Goal: Task Accomplishment & Management: Use online tool/utility

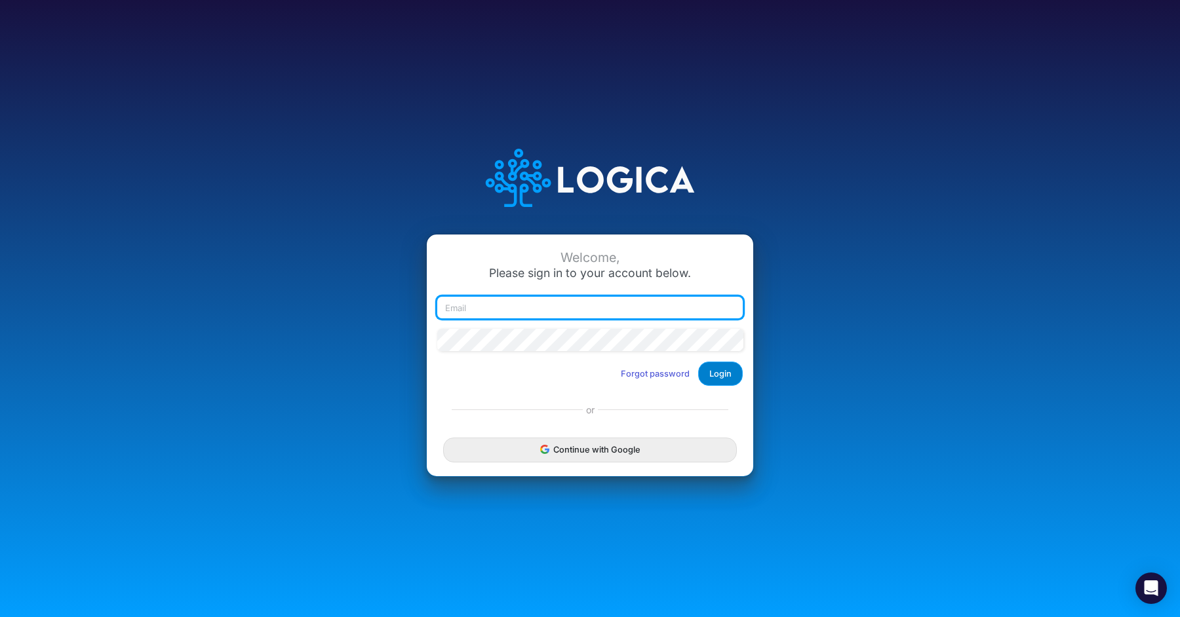
type input "elise.kwenin@advancedcareacademy.com"
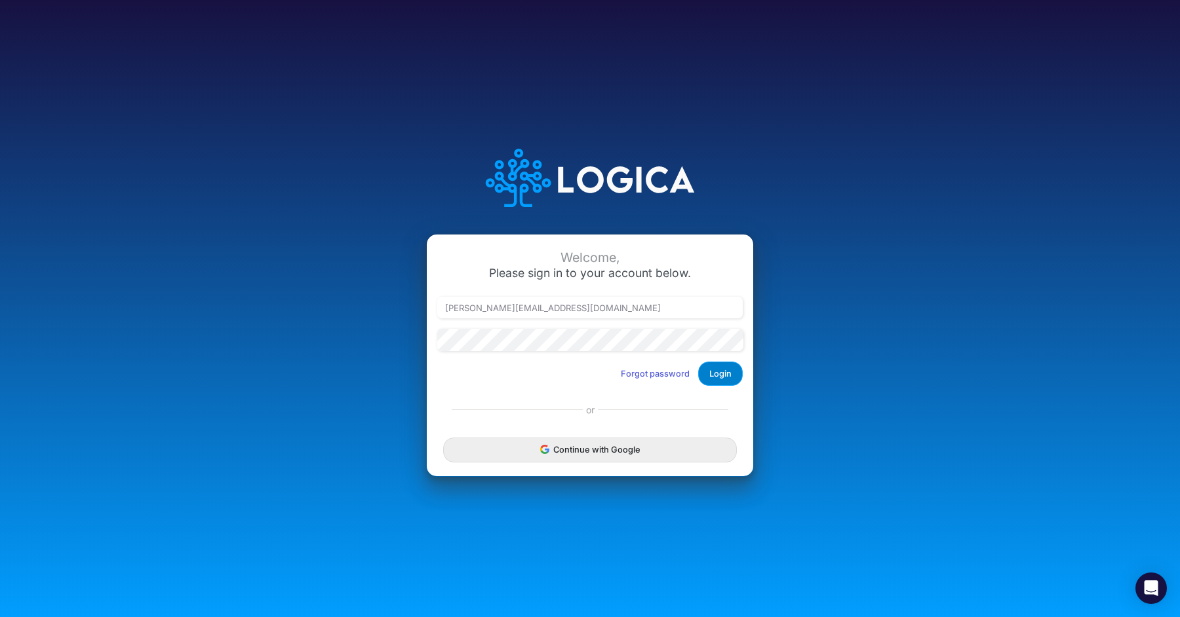
click at [735, 373] on button "Login" at bounding box center [720, 374] width 45 height 24
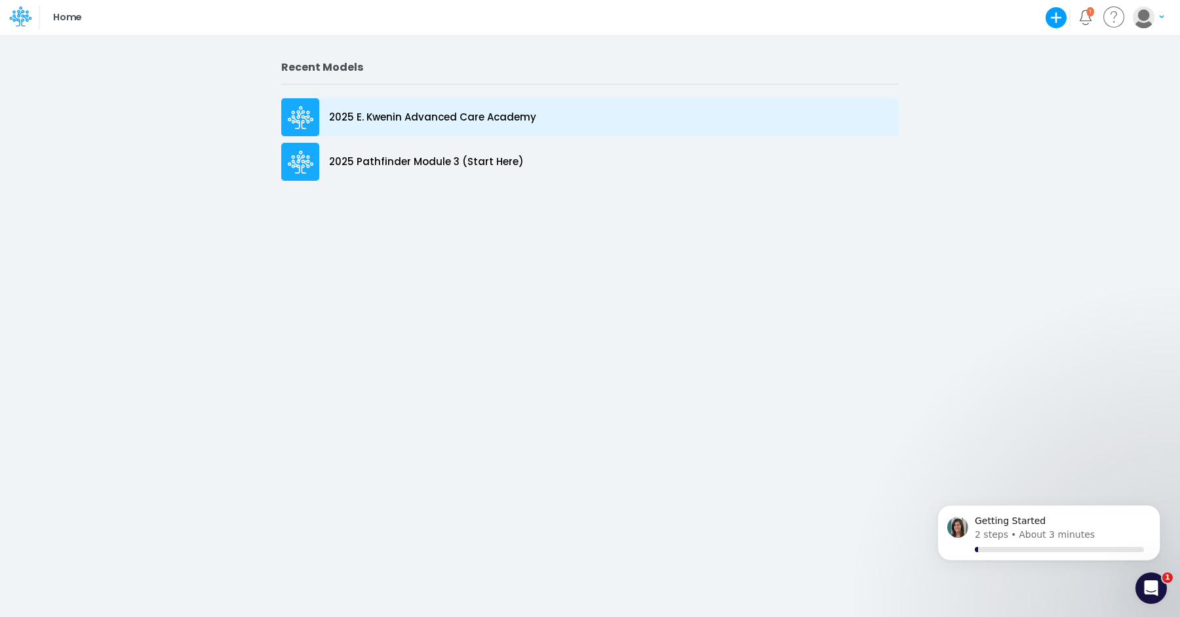
click at [547, 107] on div "2025 E. Kwenin Advanced Care Academy" at bounding box center [589, 117] width 617 height 38
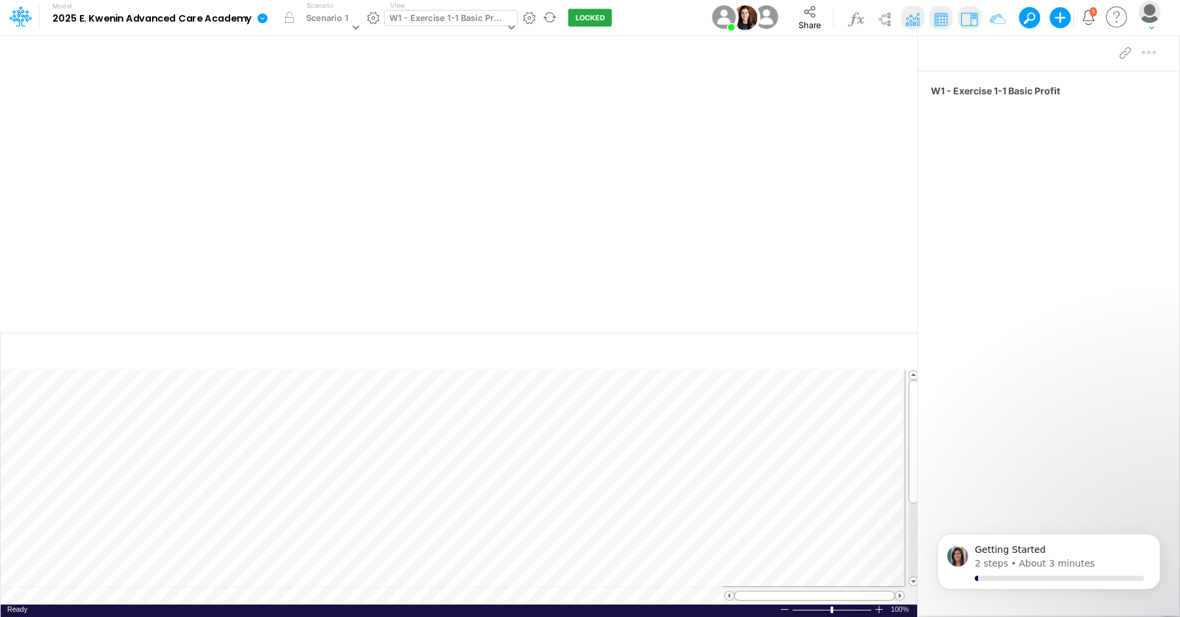
click at [471, 28] on div "W1 - Exercise 1-1 Basic Profit" at bounding box center [445, 27] width 121 height 35
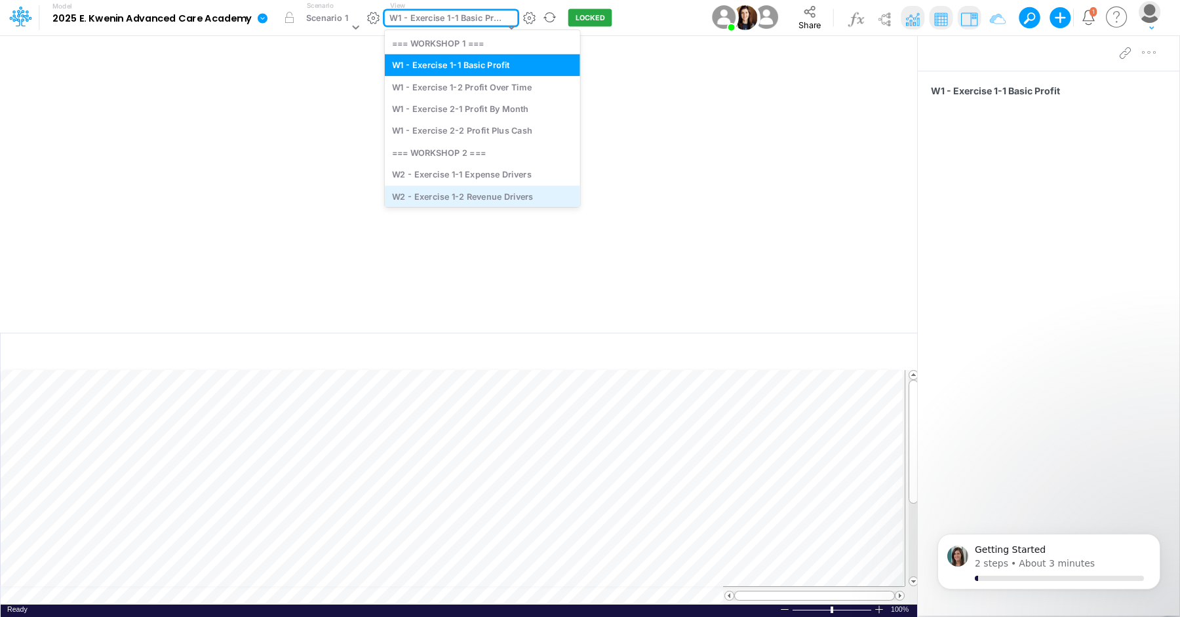
click at [505, 205] on div "W2 - Exercise 1-2 Revenue Drivers" at bounding box center [482, 196] width 195 height 22
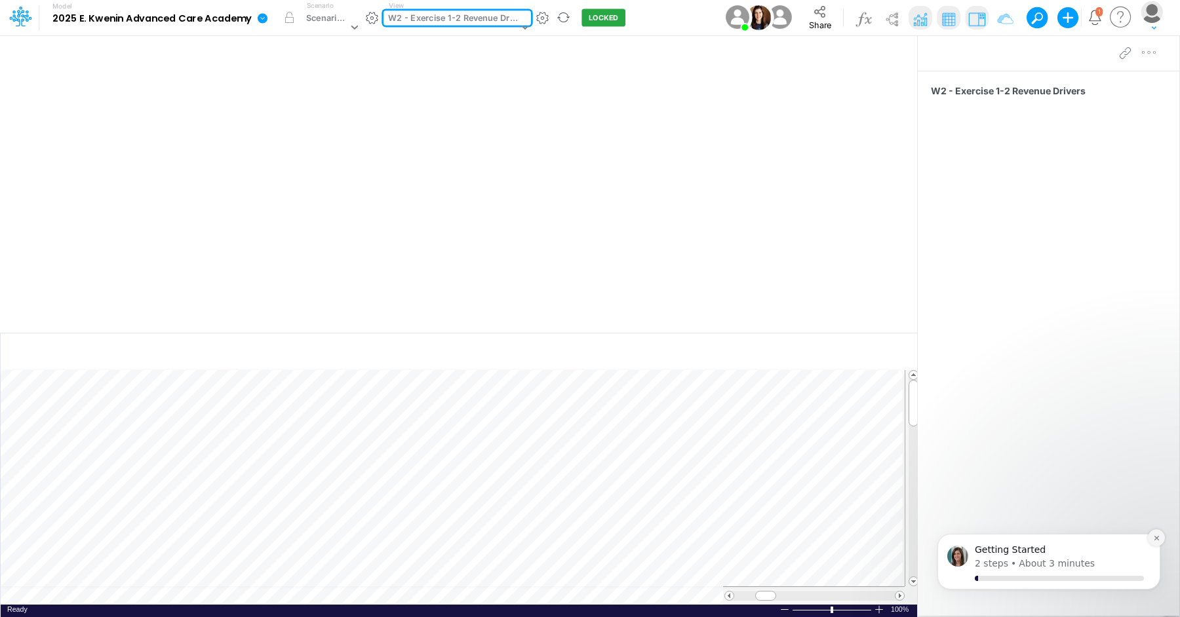
click at [1158, 539] on icon "Dismiss notification" at bounding box center [1156, 538] width 7 height 7
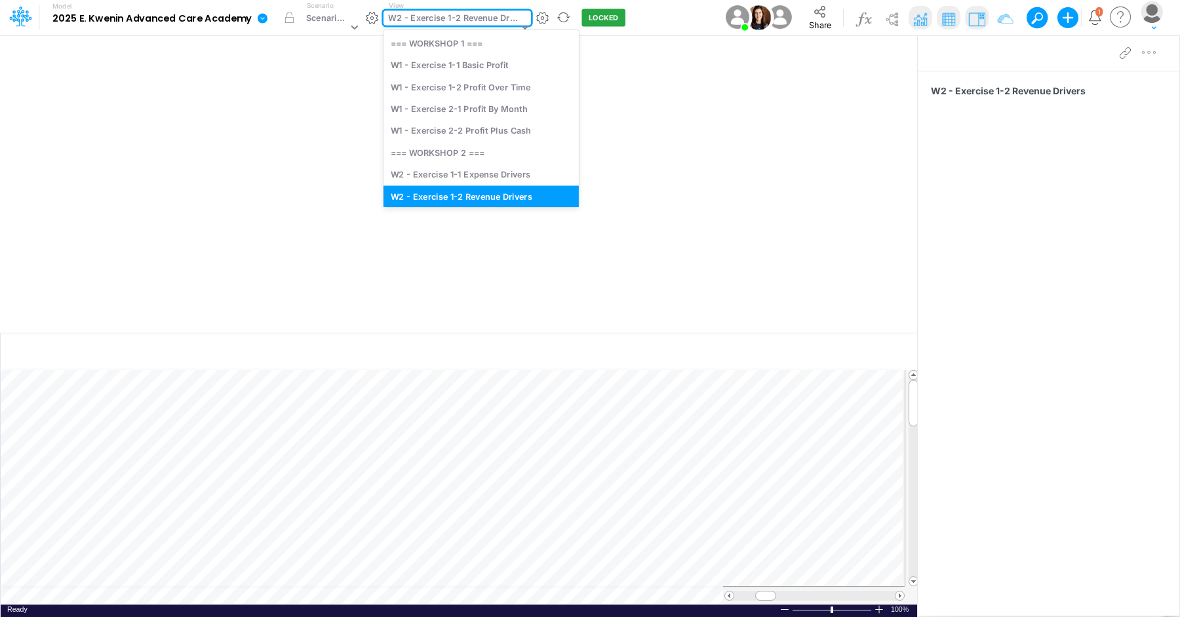
click at [498, 29] on div "W2 - Exercise 1-2 Revenue Drivers" at bounding box center [451, 27] width 136 height 35
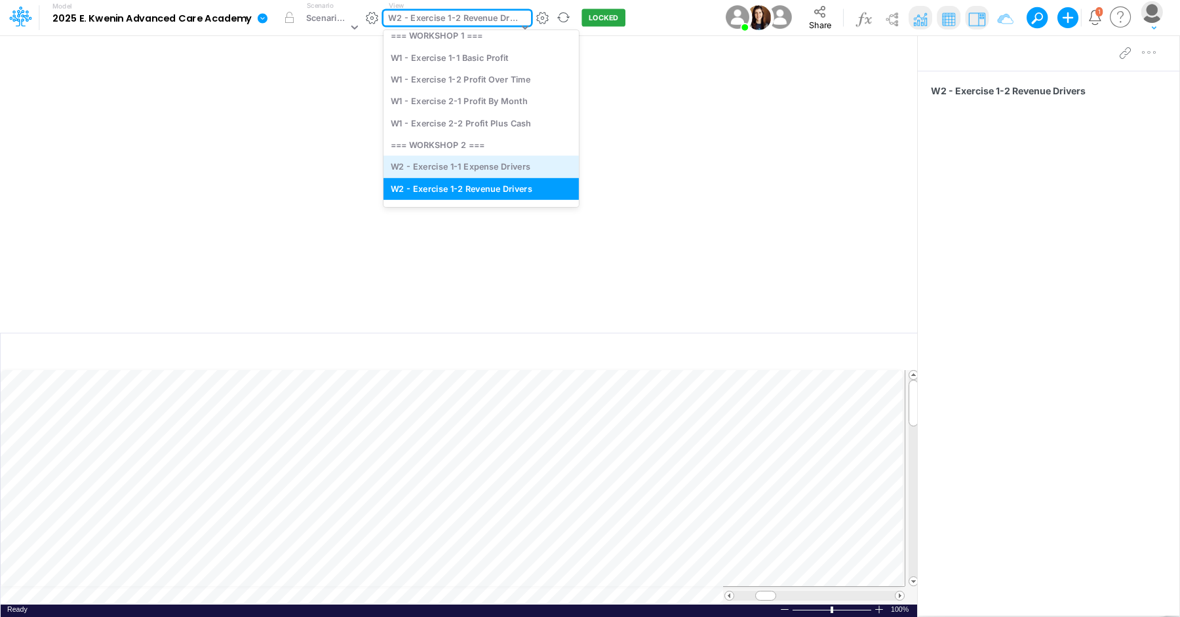
click at [492, 164] on div "W2 - Exercise 1-1 Expense Drivers" at bounding box center [480, 167] width 195 height 22
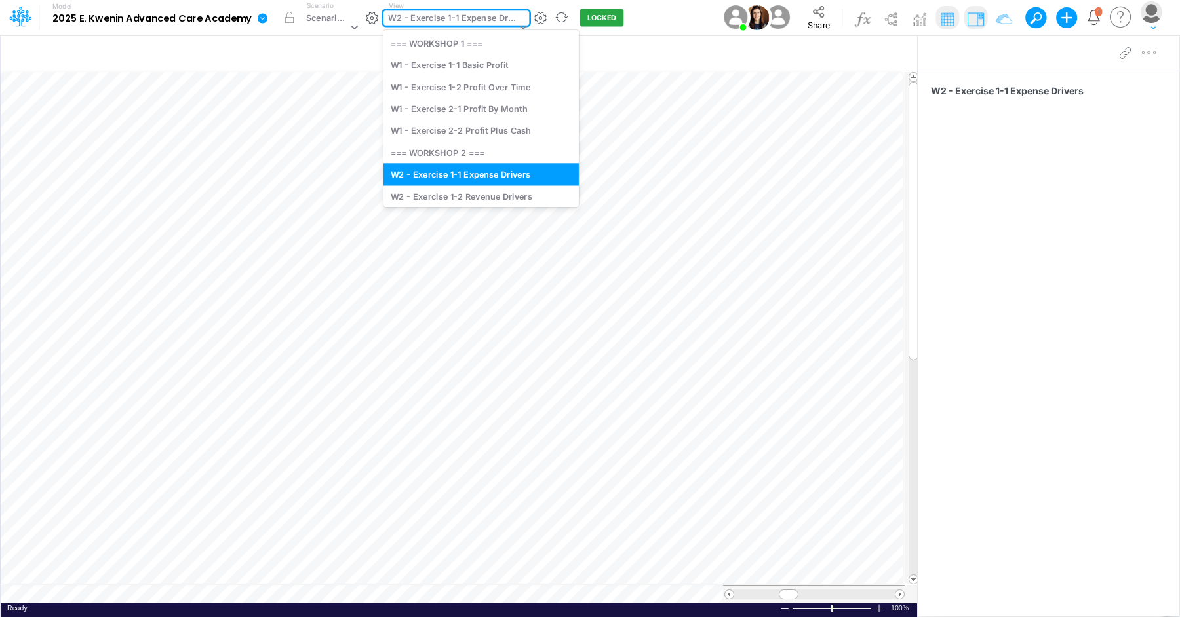
click at [489, 20] on div "W2 - Exercise 1-1 Expense Drivers" at bounding box center [452, 19] width 128 height 15
click at [465, 193] on div "W2 - Exercise 1-2 Revenue Drivers" at bounding box center [480, 196] width 195 height 22
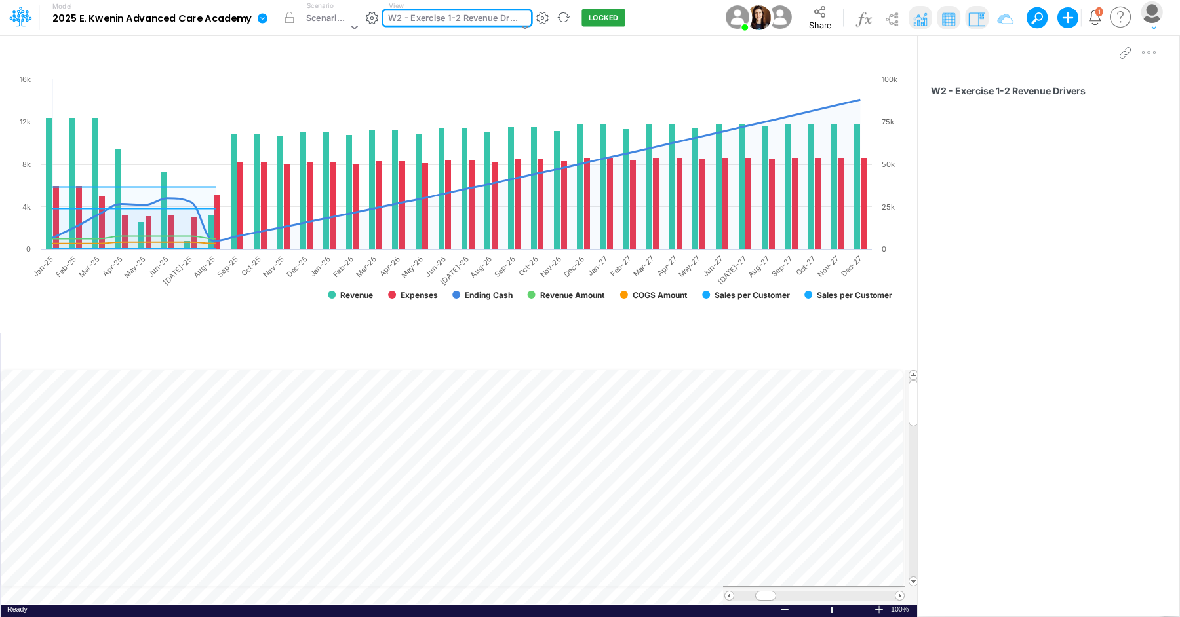
click at [465, 193] on icon at bounding box center [456, 171] width 808 height 142
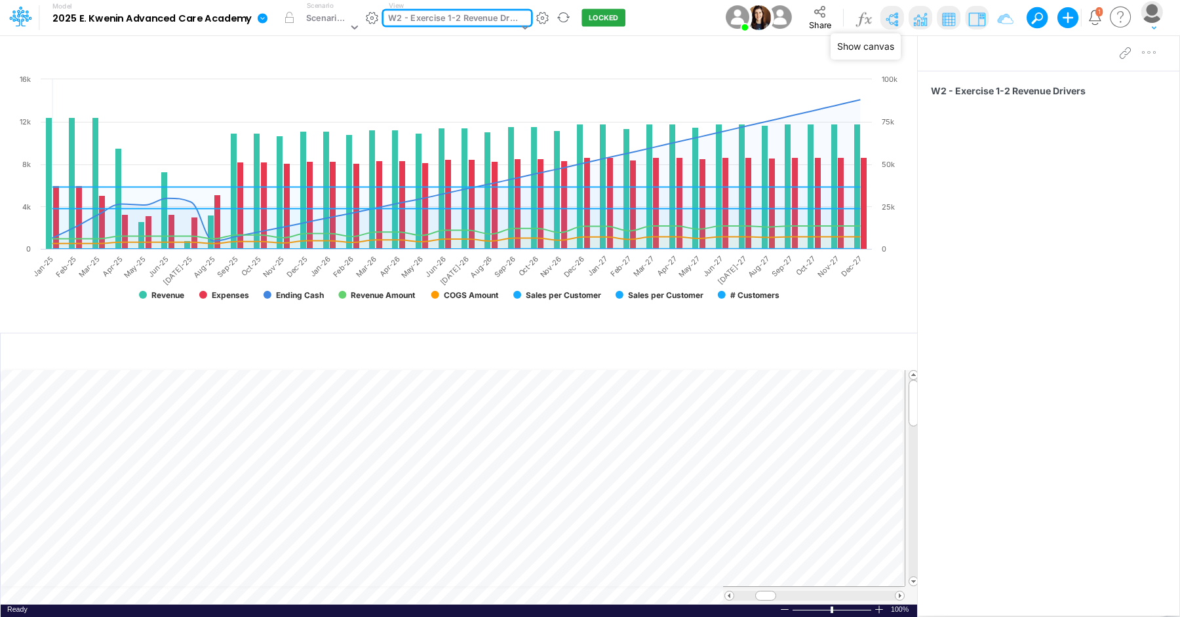
click at [895, 22] on img at bounding box center [892, 19] width 21 height 21
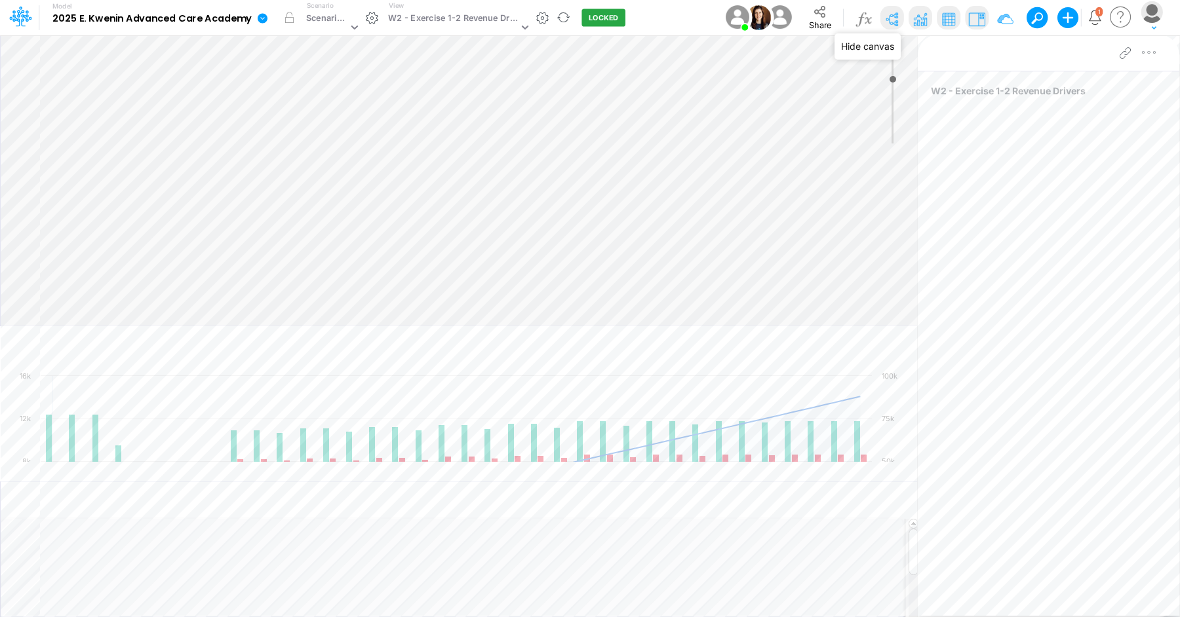
type input "0"
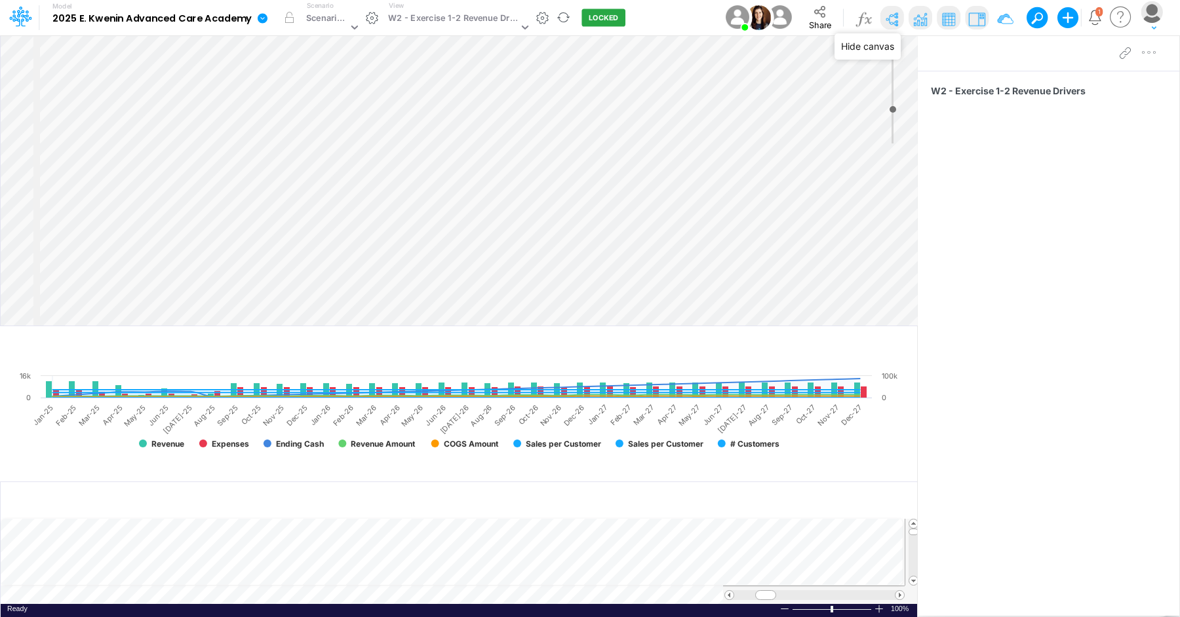
click at [895, 22] on img at bounding box center [892, 19] width 21 height 21
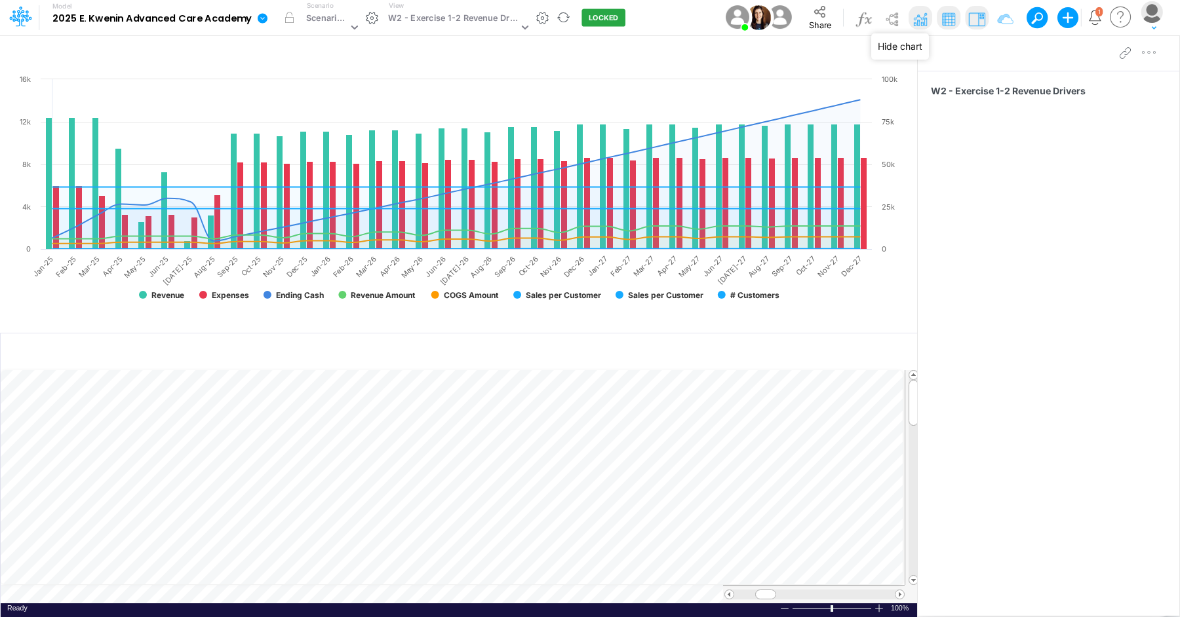
click at [916, 21] on img at bounding box center [920, 19] width 21 height 21
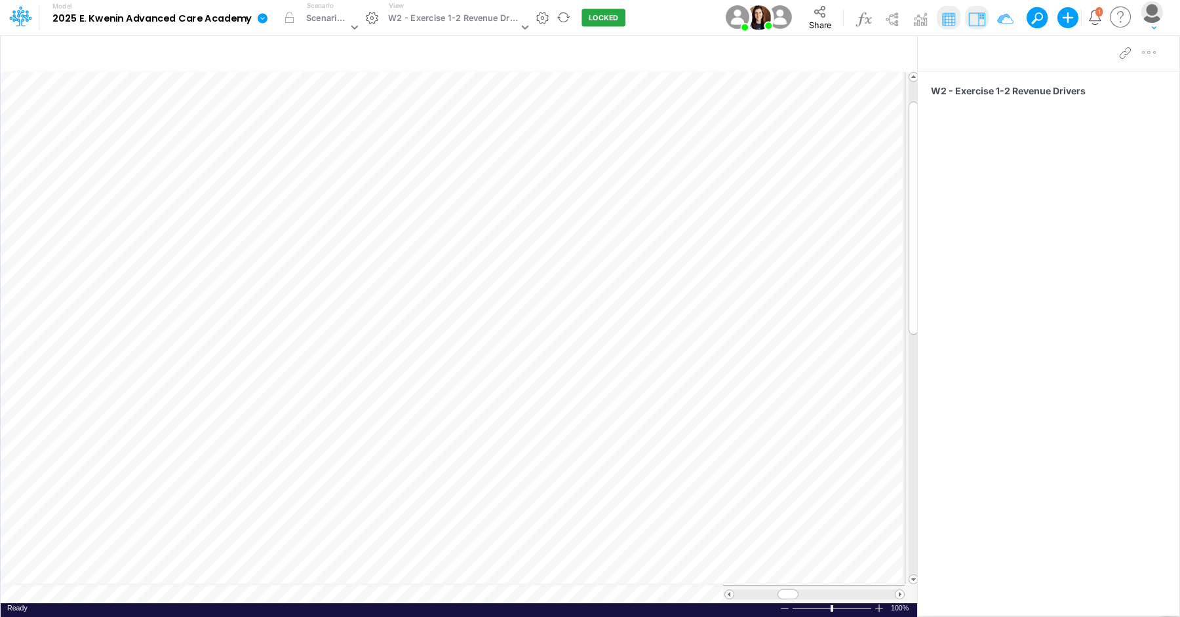
scroll to position [6, 1]
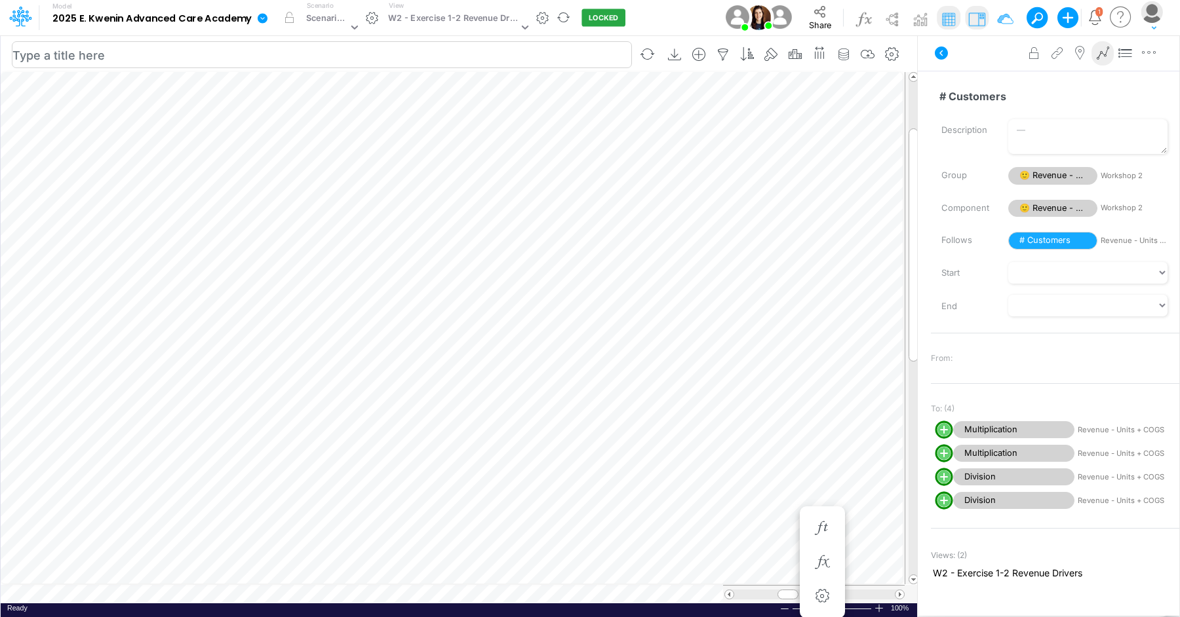
scroll to position [6, 1]
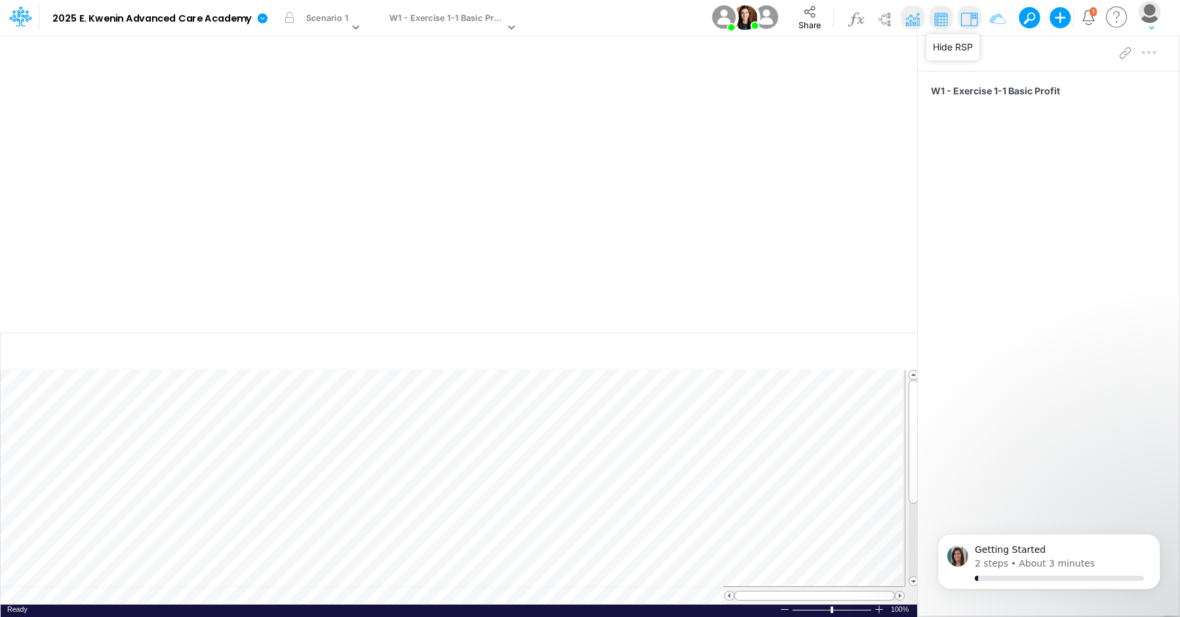
click at [972, 24] on img at bounding box center [969, 19] width 21 height 21
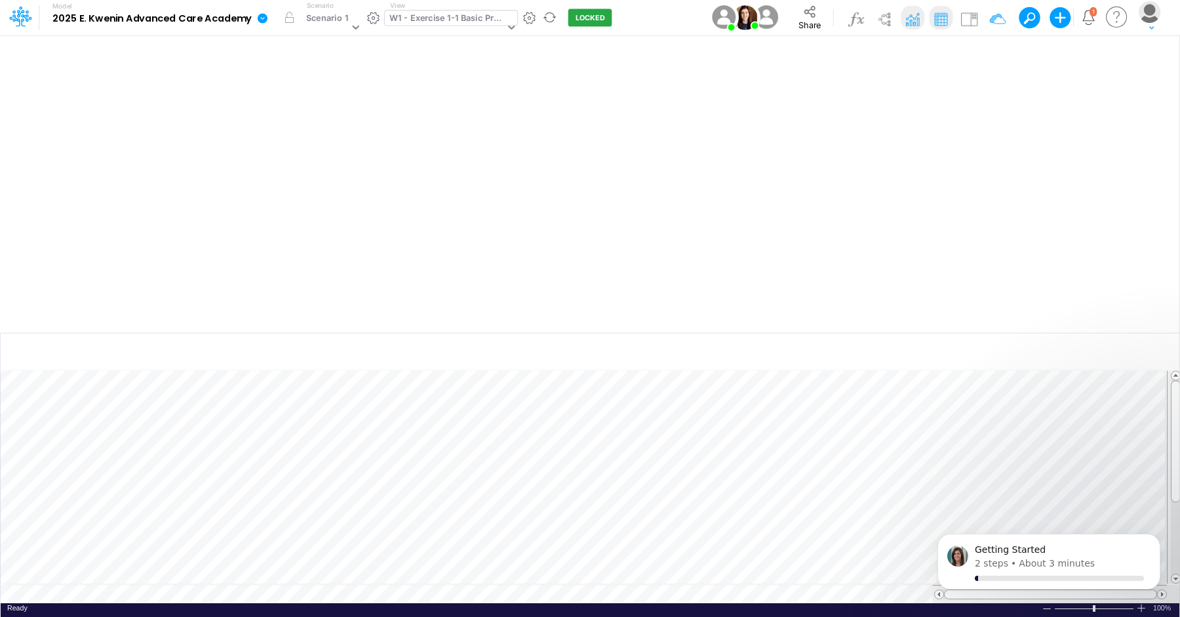
click at [473, 24] on div "W1 - Exercise 1-1 Basic Profit" at bounding box center [446, 19] width 115 height 15
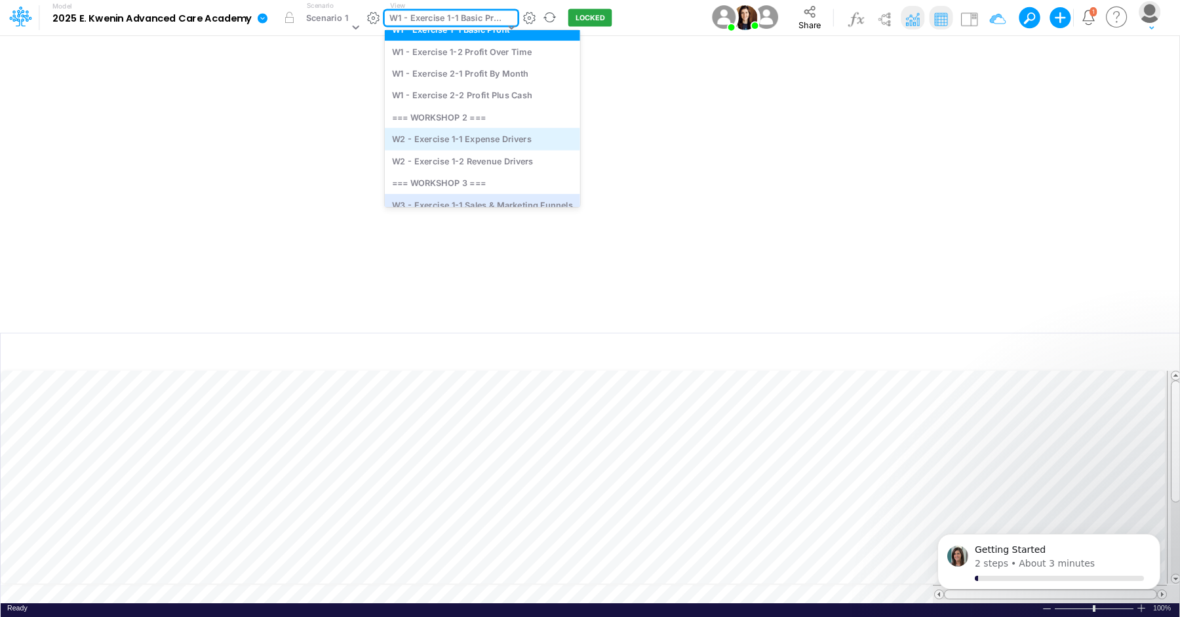
scroll to position [52, 0]
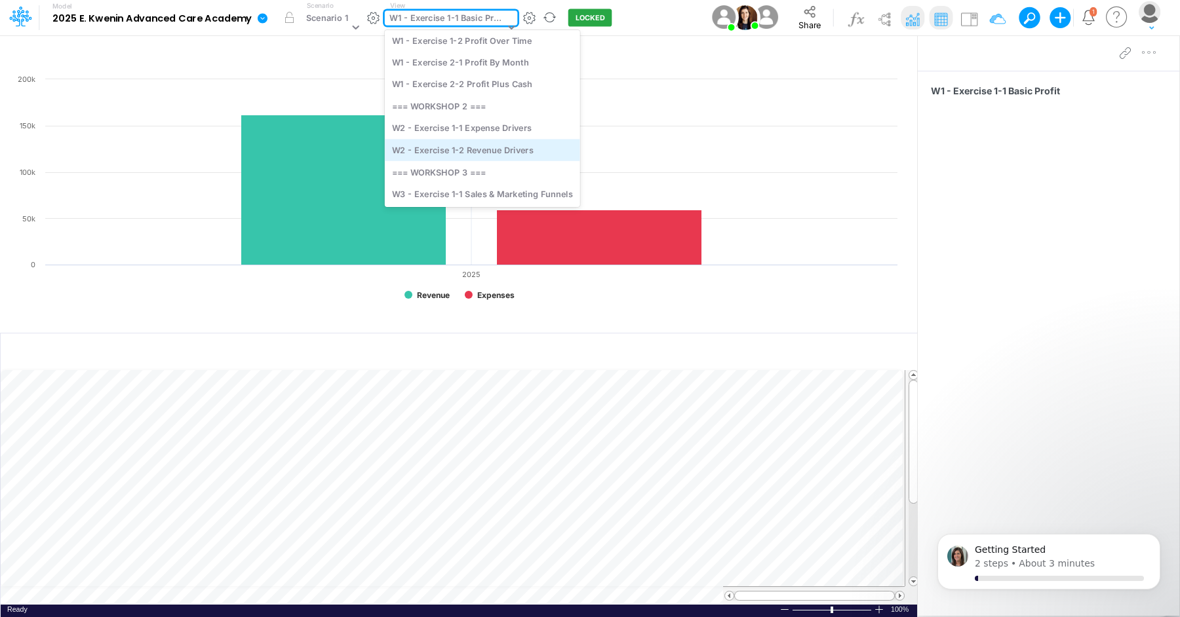
click at [495, 140] on div "W2 - Exercise 1-2 Revenue Drivers" at bounding box center [482, 150] width 195 height 22
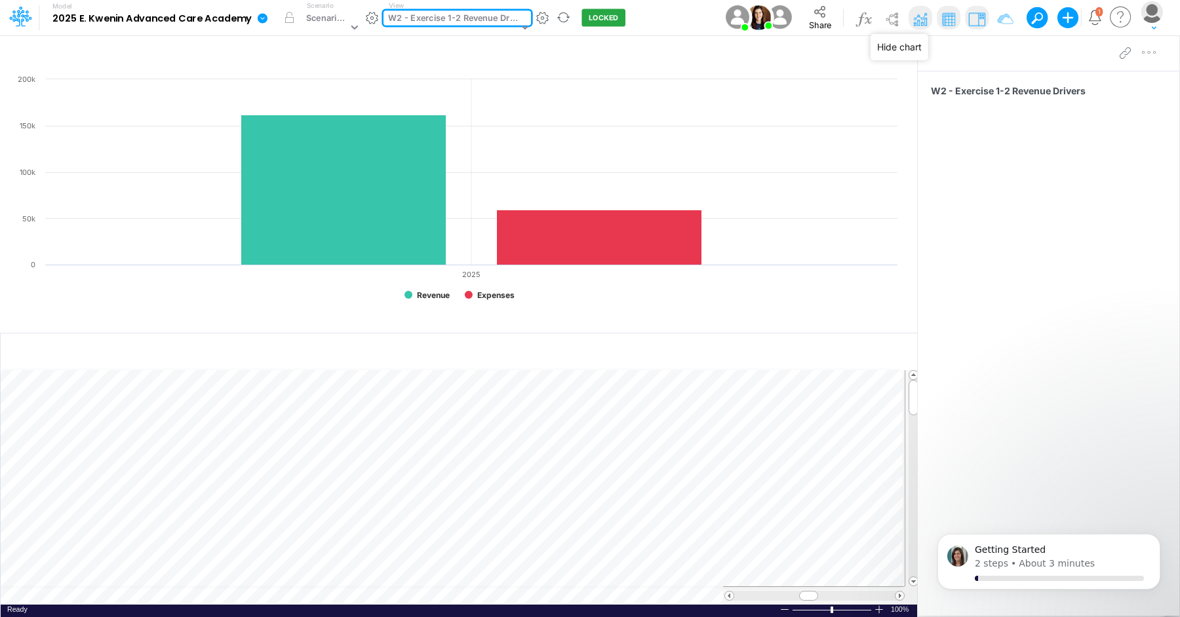
click at [916, 20] on img at bounding box center [920, 19] width 21 height 21
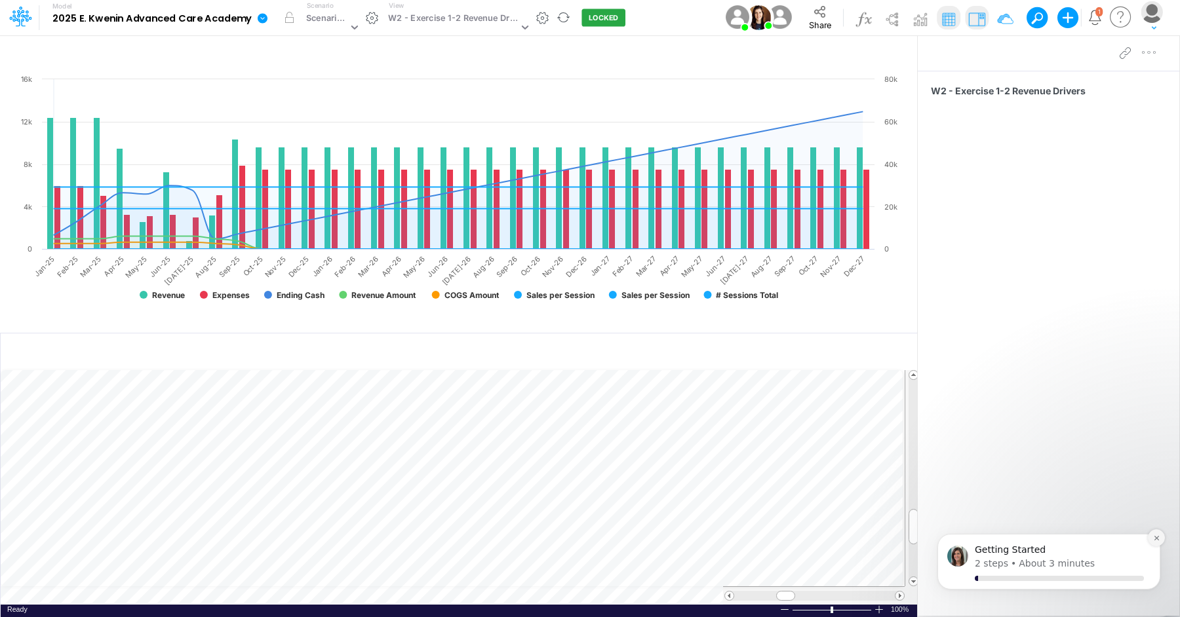
click at [1157, 539] on icon "Dismiss notification" at bounding box center [1156, 538] width 5 height 5
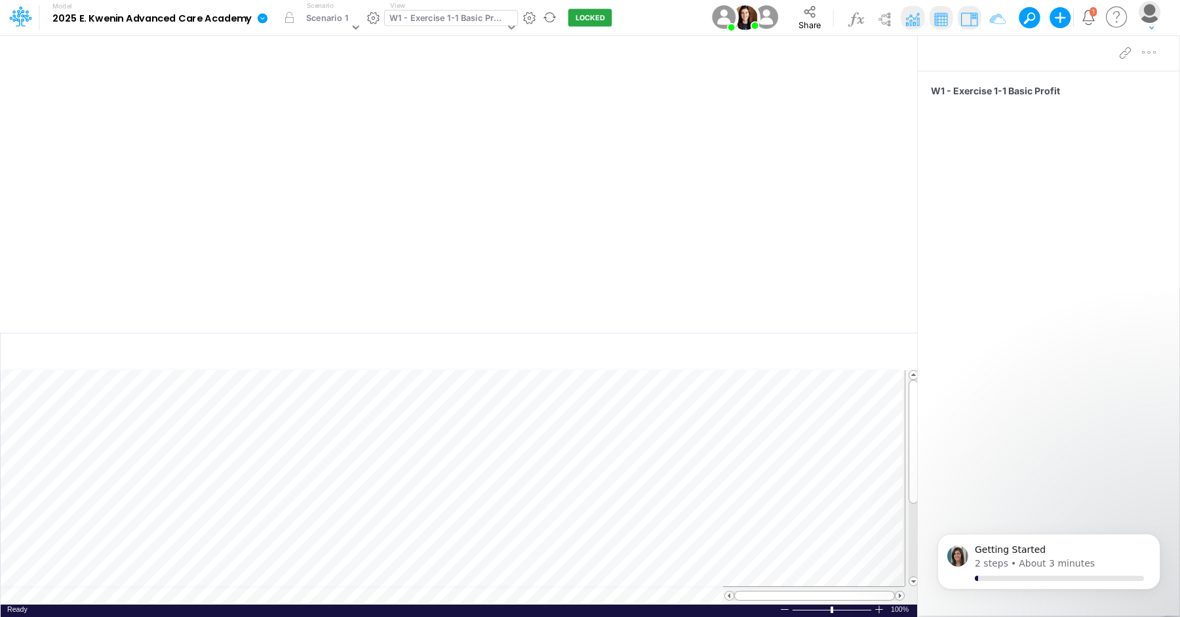
click at [473, 27] on div "W1 - Exercise 1-1 Basic Profit" at bounding box center [446, 19] width 115 height 15
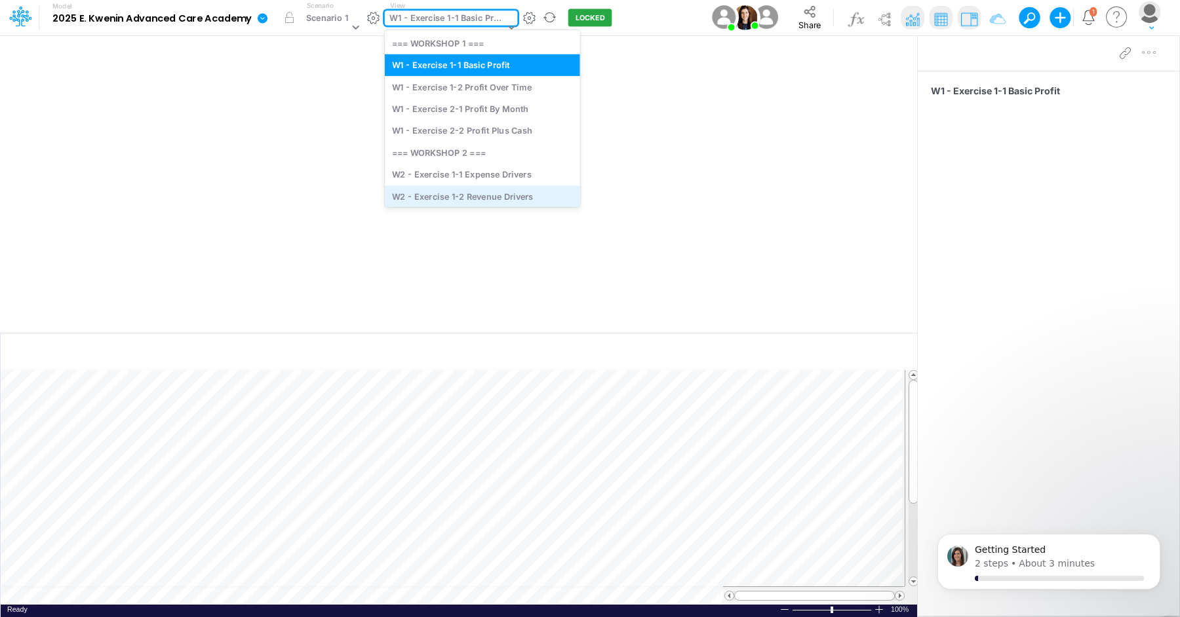
click at [479, 195] on div "W2 - Exercise 1-2 Revenue Drivers" at bounding box center [482, 196] width 195 height 22
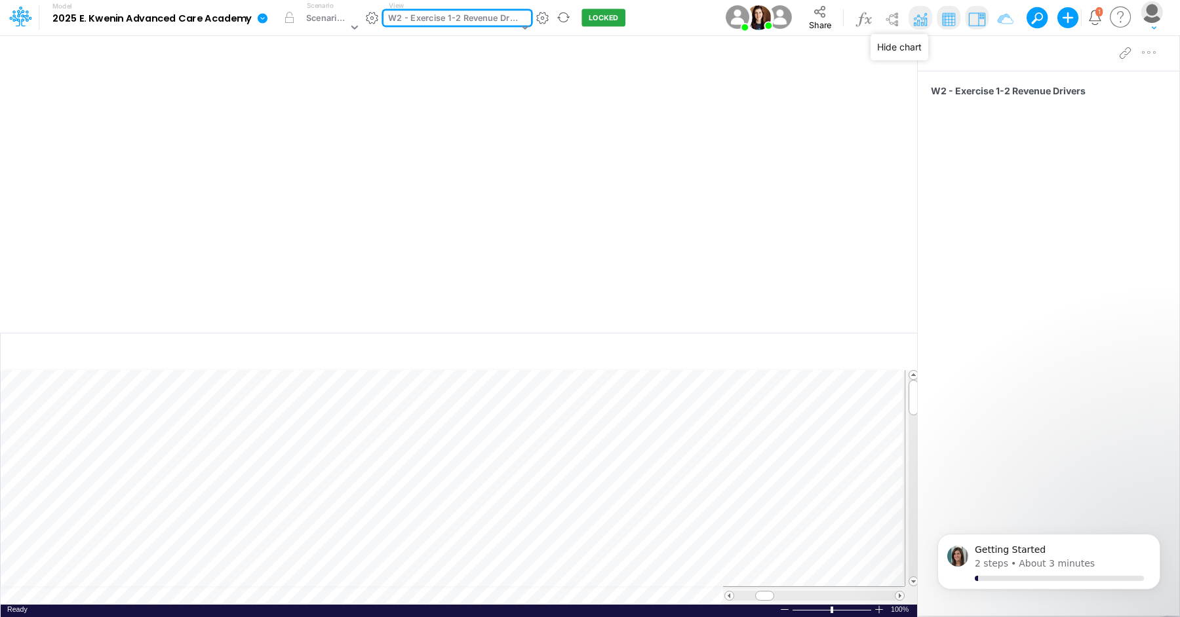
click at [922, 22] on img at bounding box center [920, 19] width 21 height 21
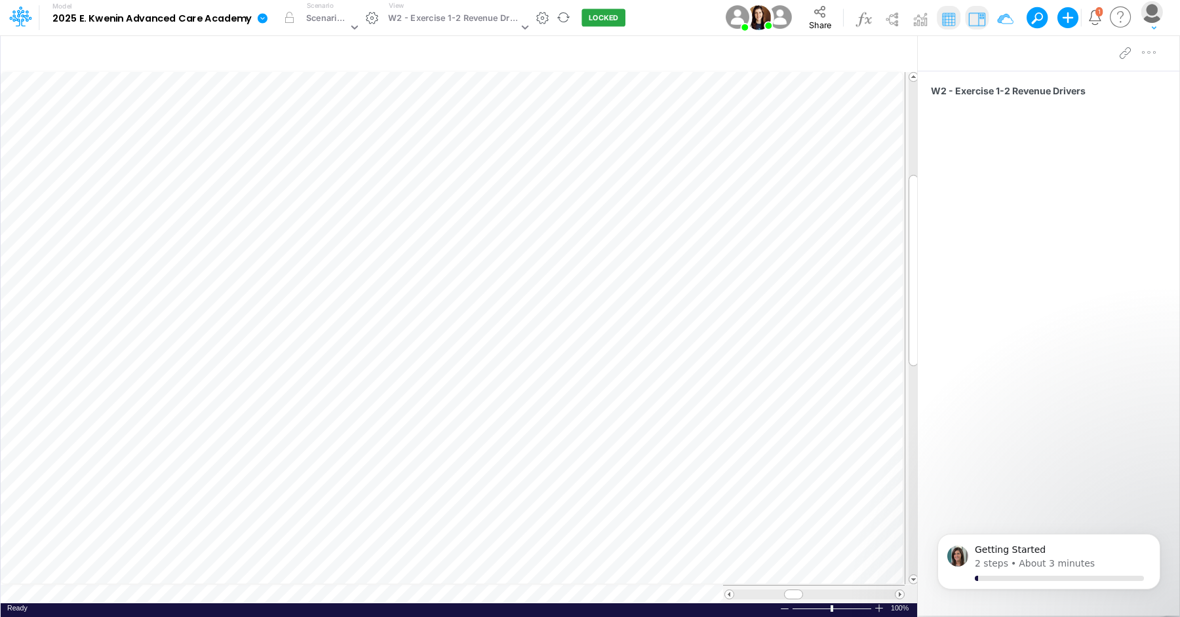
click at [988, 24] on div at bounding box center [937, 18] width 170 height 24
click at [982, 22] on img at bounding box center [976, 19] width 21 height 21
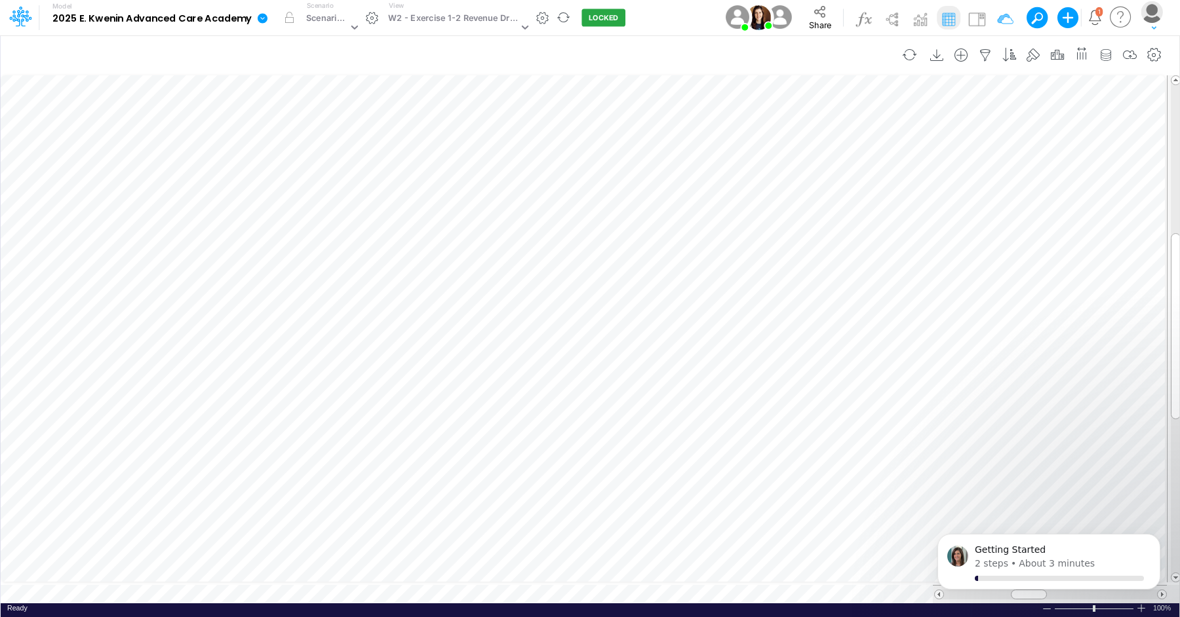
scroll to position [6, 1]
click at [595, 419] on icon "button" at bounding box center [604, 424] width 20 height 14
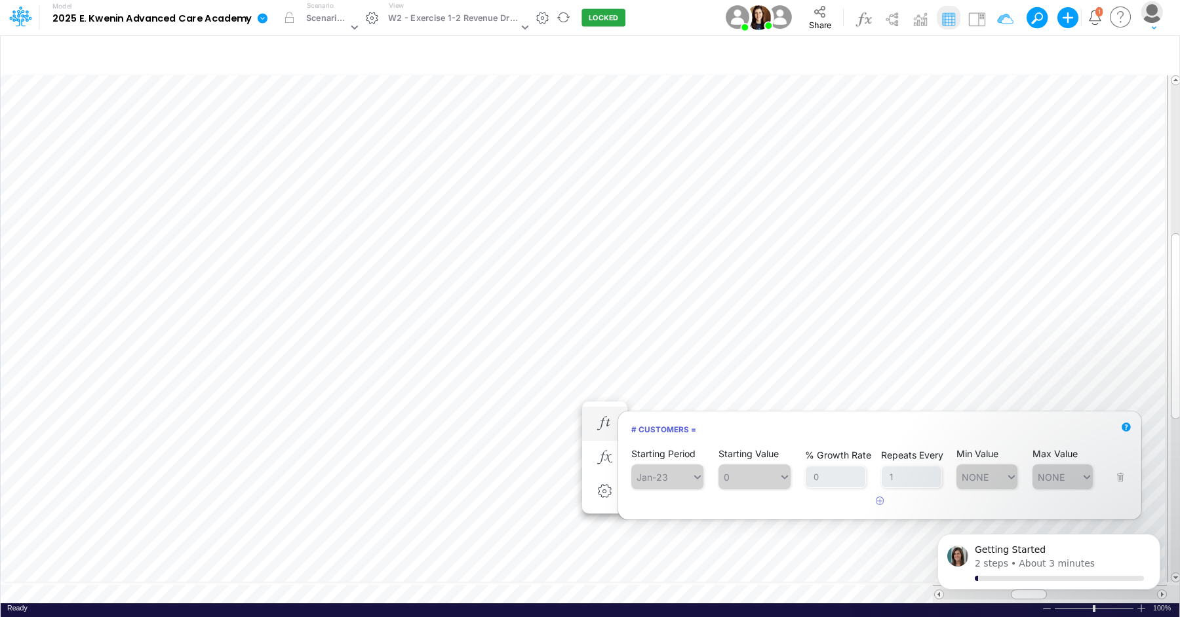
scroll to position [6, 1]
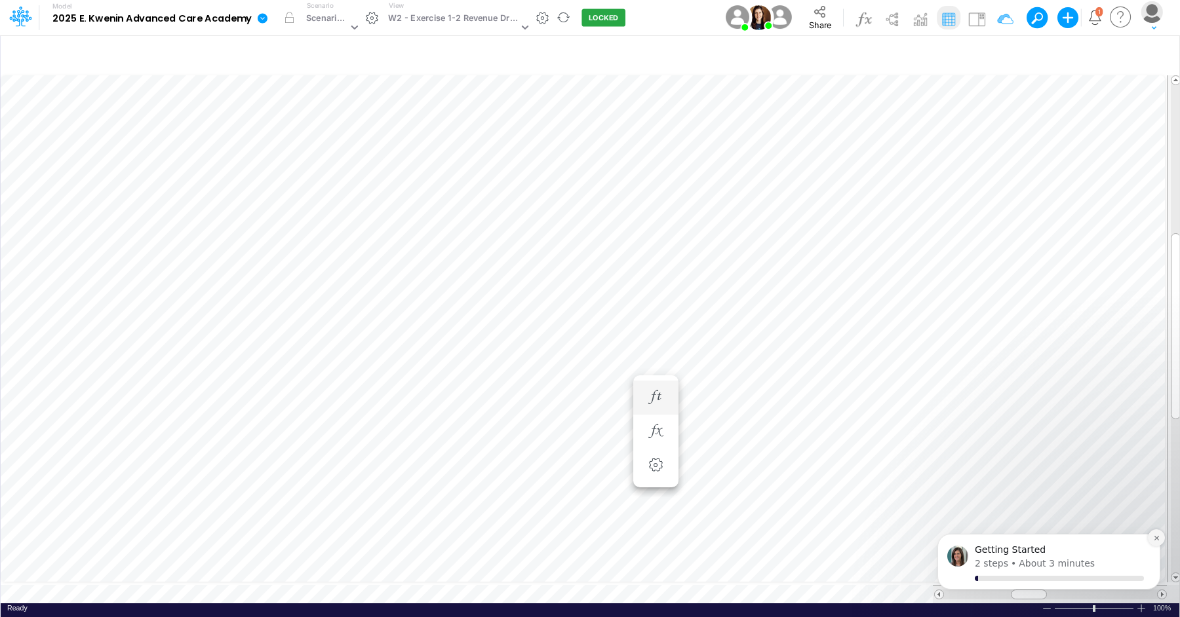
click at [1159, 539] on icon "Dismiss notification" at bounding box center [1156, 538] width 7 height 7
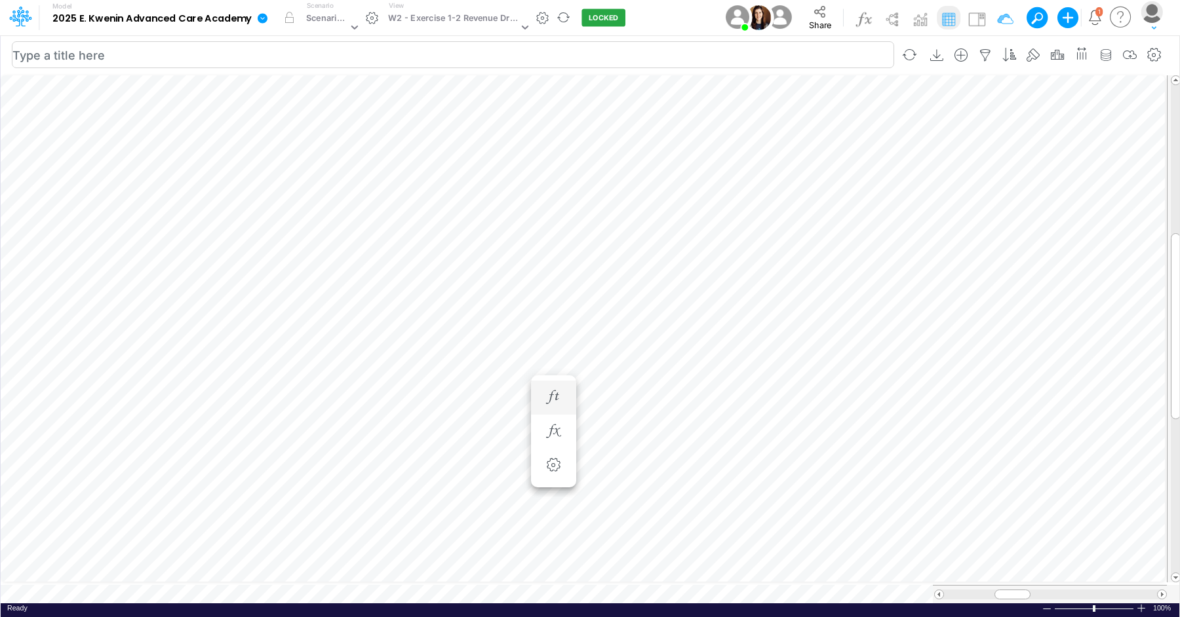
scroll to position [6, 10]
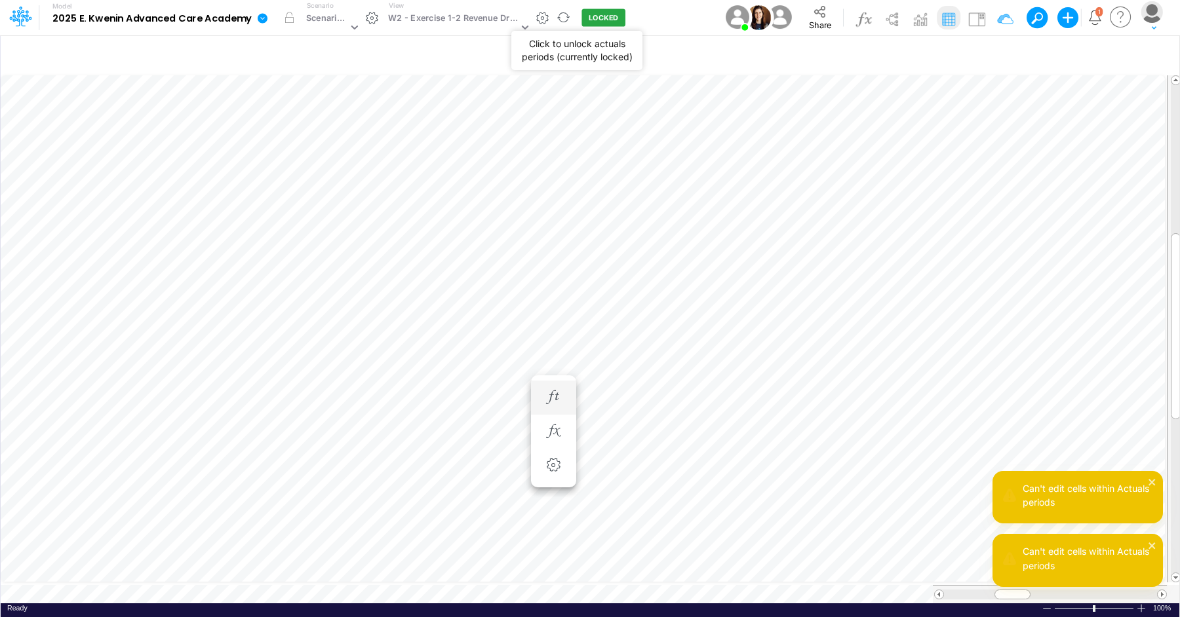
click at [596, 20] on button "LOCKED" at bounding box center [603, 18] width 44 height 18
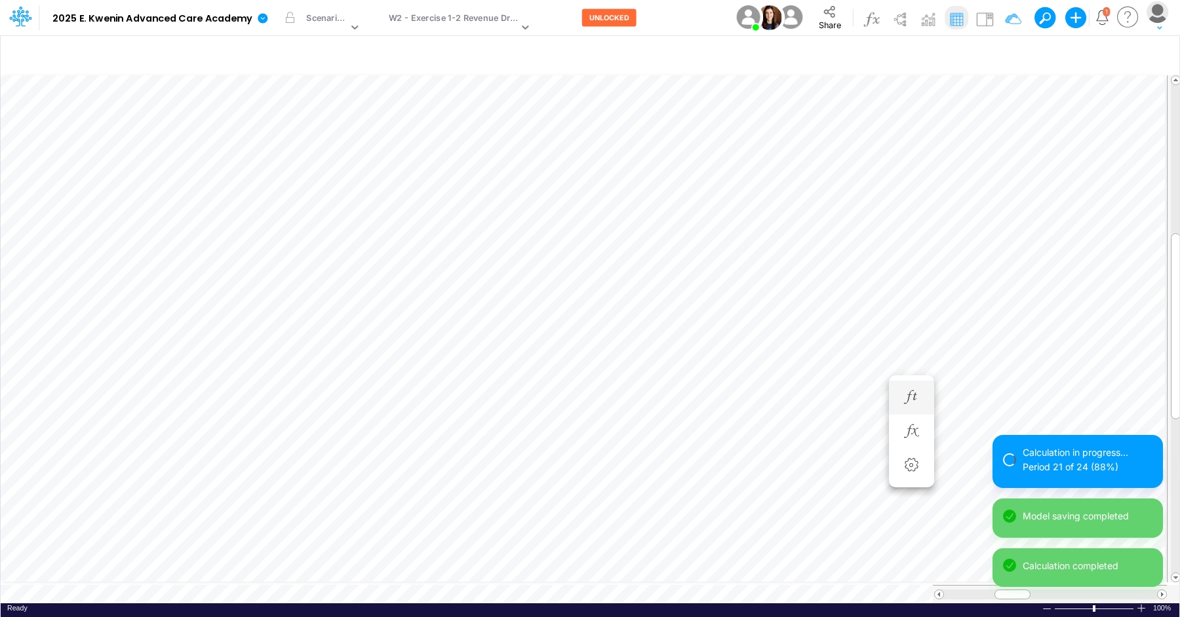
scroll to position [6, 1]
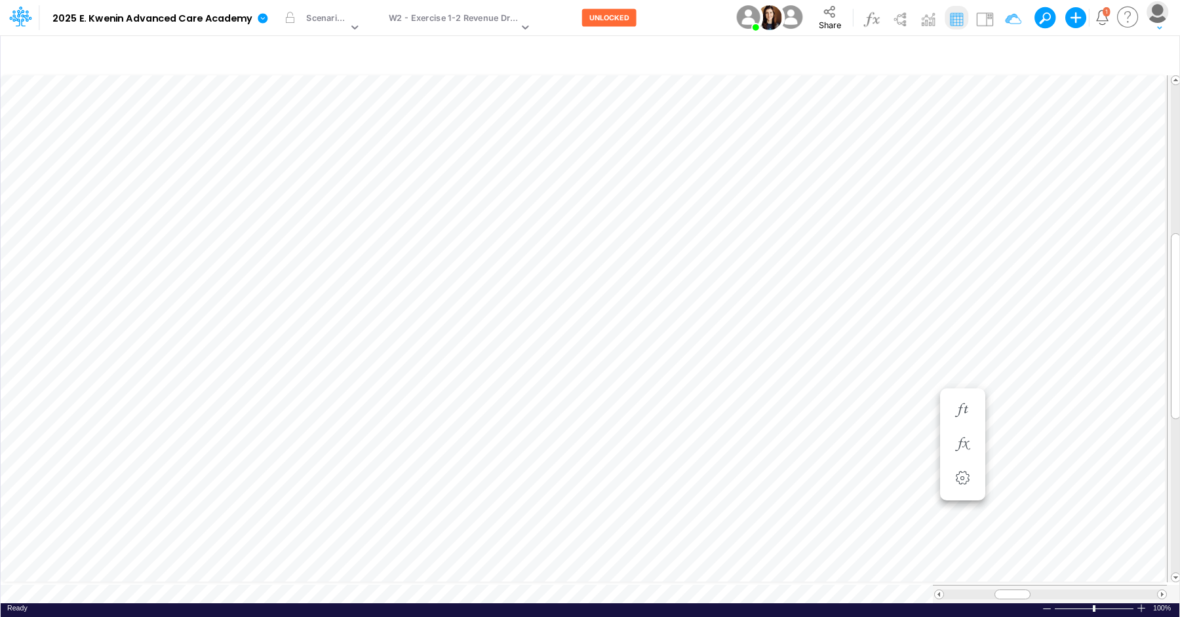
scroll to position [6, 1]
click at [967, 394] on icon "button" at bounding box center [962, 398] width 20 height 14
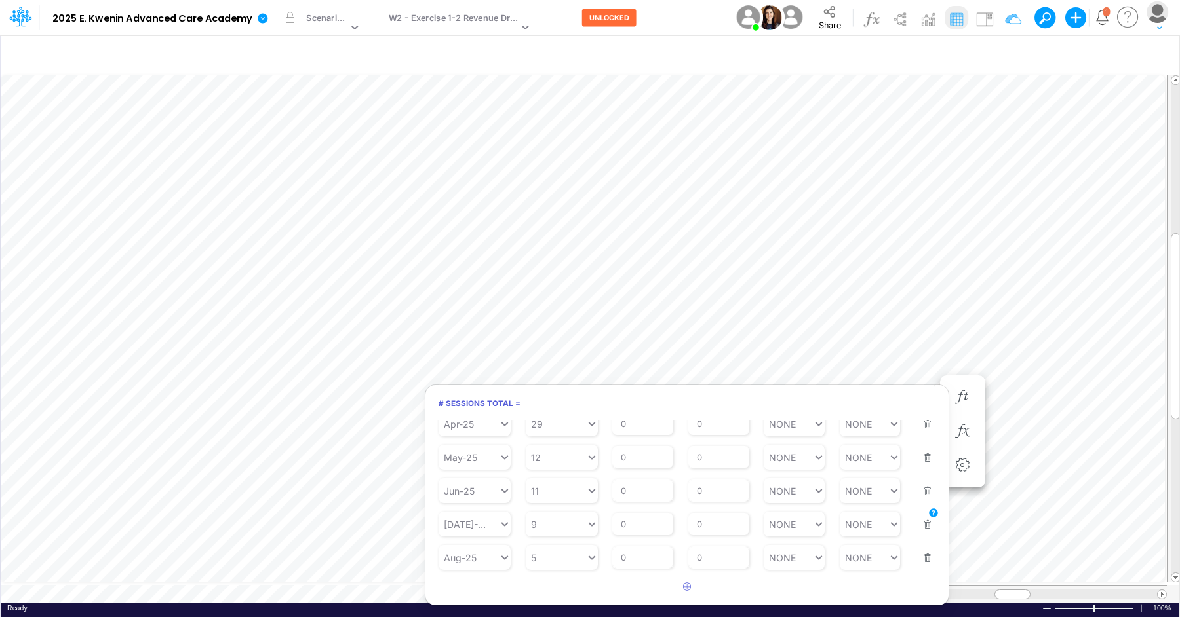
scroll to position [187, 0]
click at [685, 587] on icon "button" at bounding box center [687, 587] width 9 height 9
click at [506, 561] on icon at bounding box center [505, 563] width 12 height 13
click at [492, 367] on div "Forecast" at bounding box center [474, 362] width 72 height 22
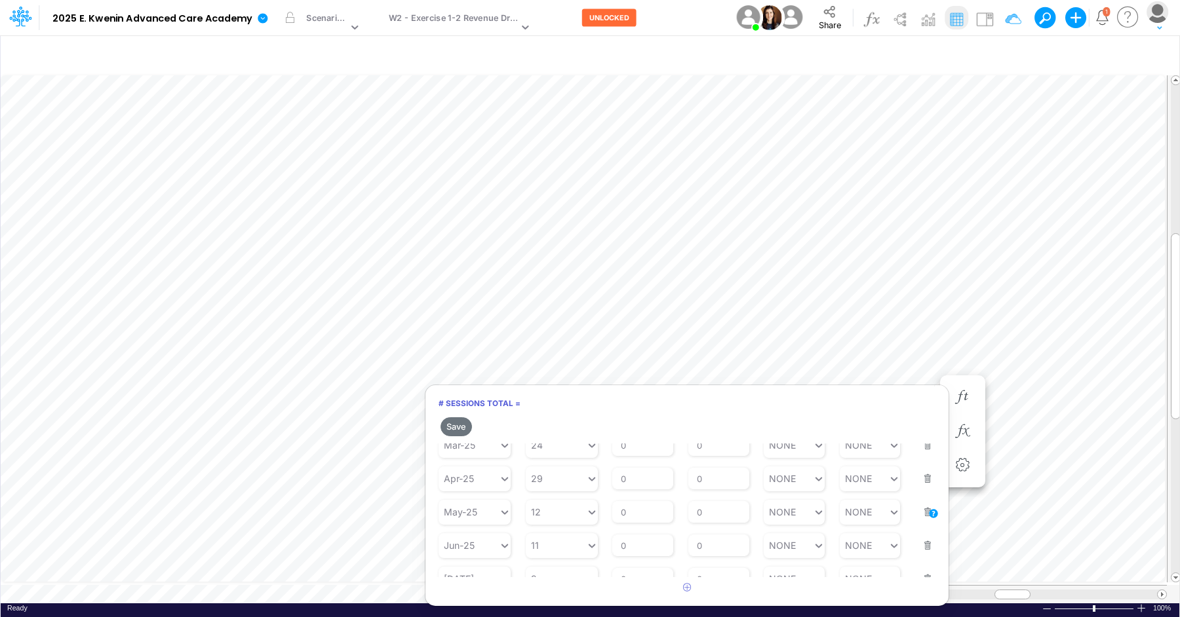
scroll to position [244, 0]
type input "0"
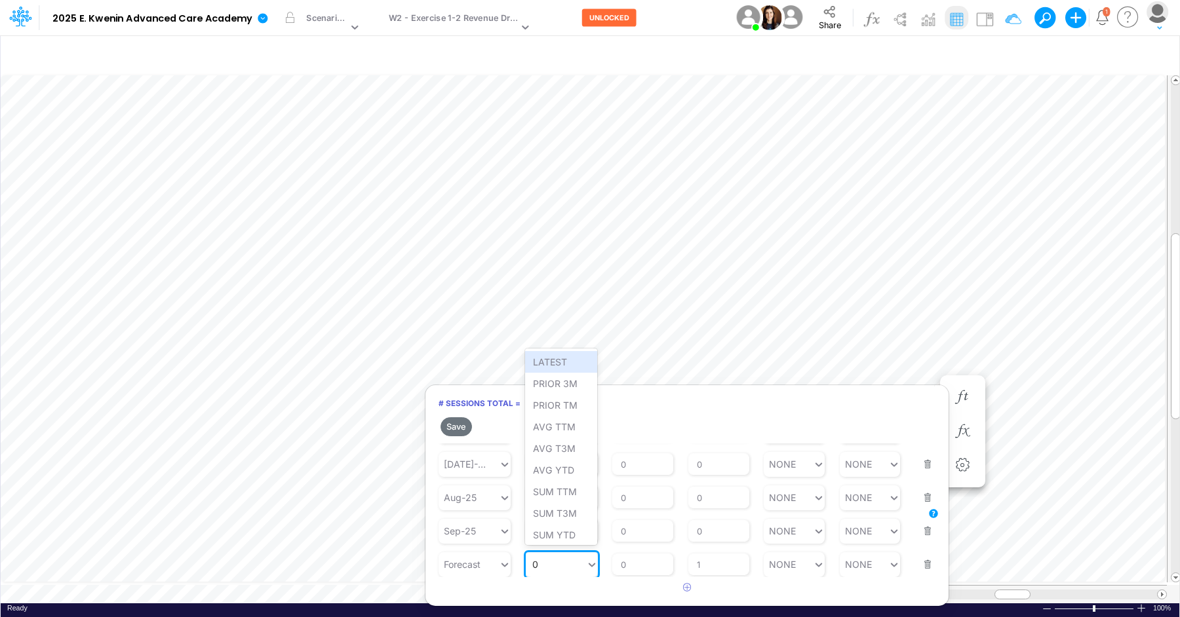
click at [577, 568] on div "0 0" at bounding box center [556, 564] width 60 height 19
click at [573, 413] on div "PRIOR TM" at bounding box center [561, 406] width 72 height 22
type input "NONE"
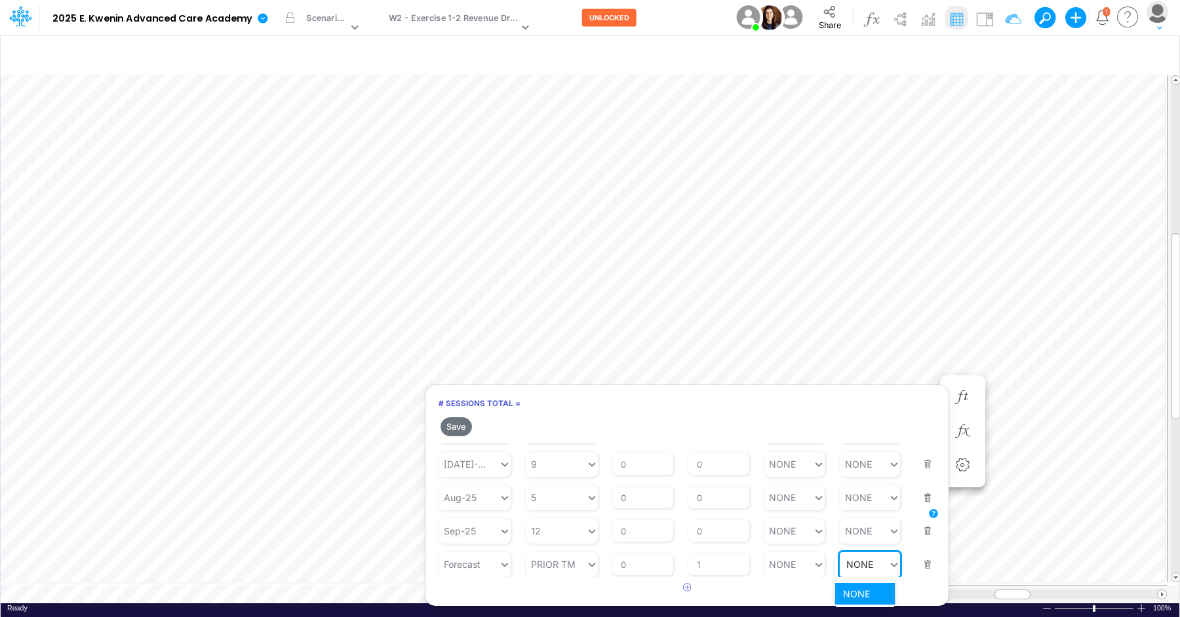
click at [866, 573] on div "NONE NONE" at bounding box center [870, 565] width 61 height 25
click at [866, 571] on div "NONE" at bounding box center [864, 564] width 49 height 19
click at [454, 426] on button "Save" at bounding box center [455, 427] width 31 height 19
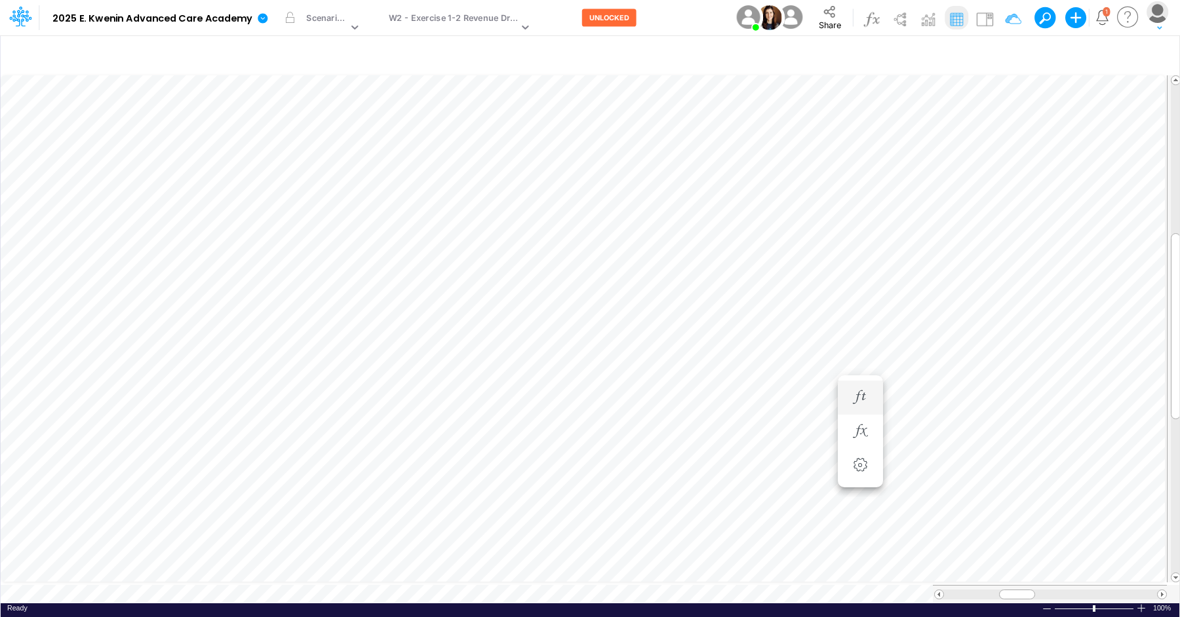
scroll to position [6, 1]
click at [809, 406] on button "button" at bounding box center [809, 398] width 24 height 26
